Goal: Find specific page/section: Find specific page/section

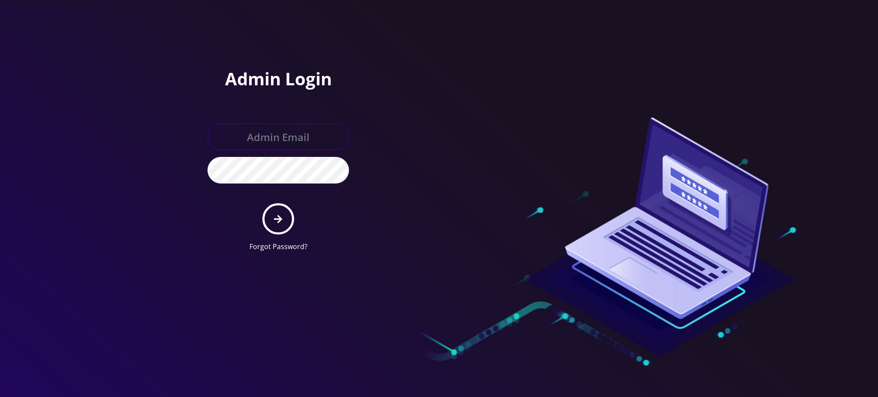
type input "[PERSON_NAME][EMAIL_ADDRESS][DOMAIN_NAME]"
click at [282, 219] on icon "submit" at bounding box center [278, 218] width 8 height 9
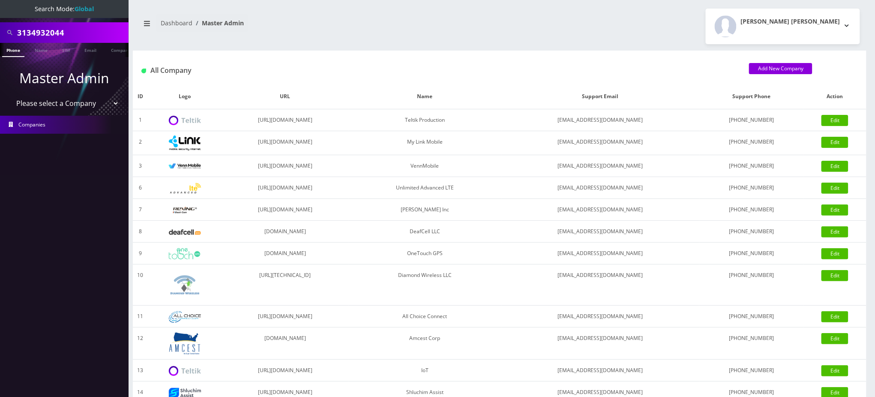
drag, startPoint x: 78, startPoint y: 30, endPoint x: 0, endPoint y: 4, distance: 82.0
click at [0, 4] on nav "Search Mode: Global 3134932044 Phone Name SIM Email Company Customer Master Adm…" at bounding box center [64, 198] width 129 height 397
paste input "15166152441"
type input "5166152441"
click at [9, 48] on link "Phone" at bounding box center [13, 50] width 22 height 14
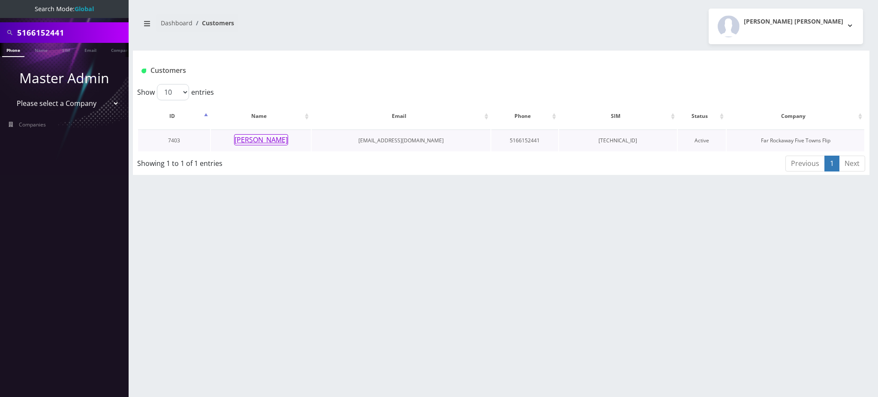
click at [271, 139] on button "[PERSON_NAME]" at bounding box center [261, 139] width 54 height 11
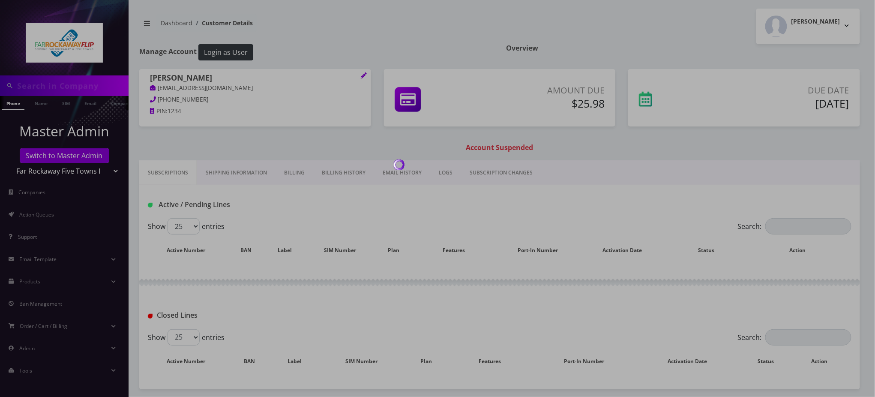
type input "5166152441"
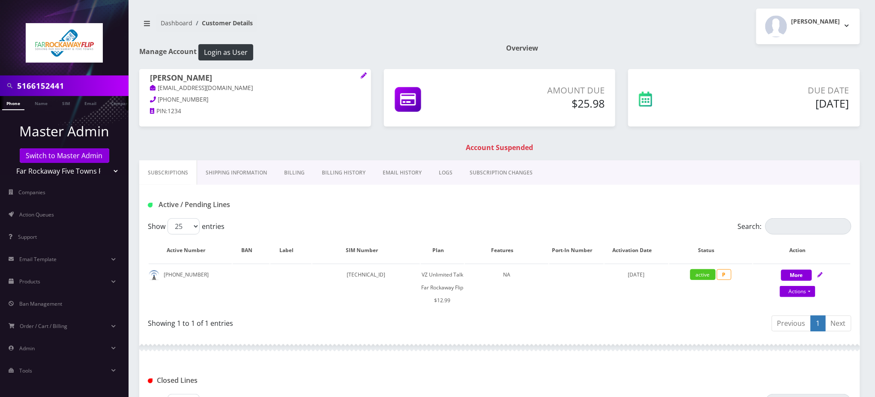
click at [264, 136] on div "Shalom Crystal tlieberman613+e3334033e@gmail.com 347-224-3986 PIN: 1234 Amount …" at bounding box center [500, 114] width 734 height 91
click at [314, 203] on h1 "Active / Pending Lines" at bounding box center [261, 205] width 226 height 8
